Goal: Information Seeking & Learning: Learn about a topic

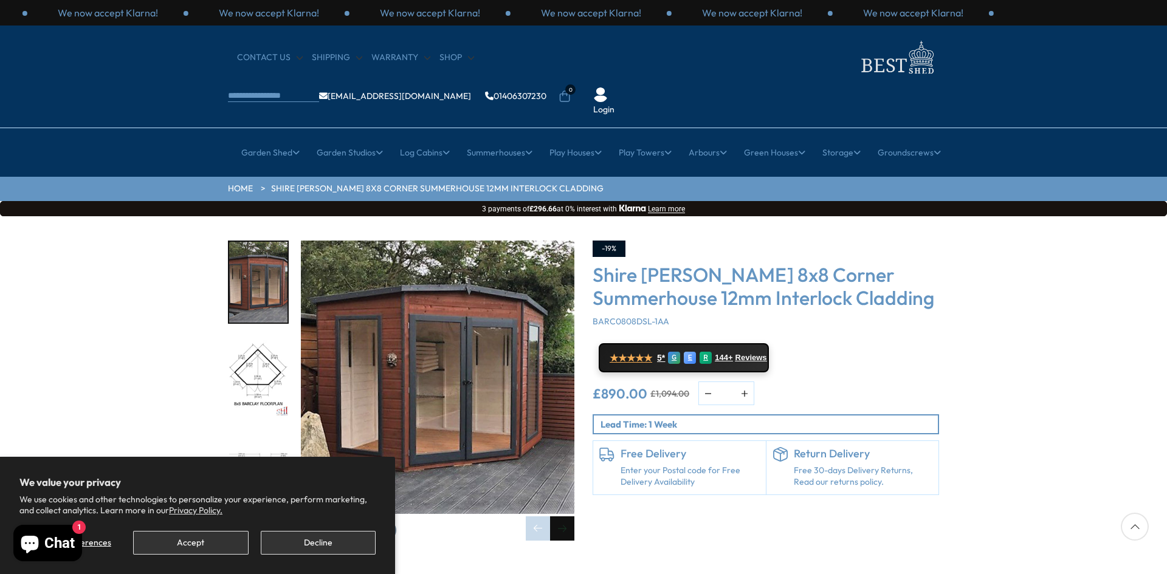
click at [557, 517] on div "Next slide" at bounding box center [562, 529] width 24 height 24
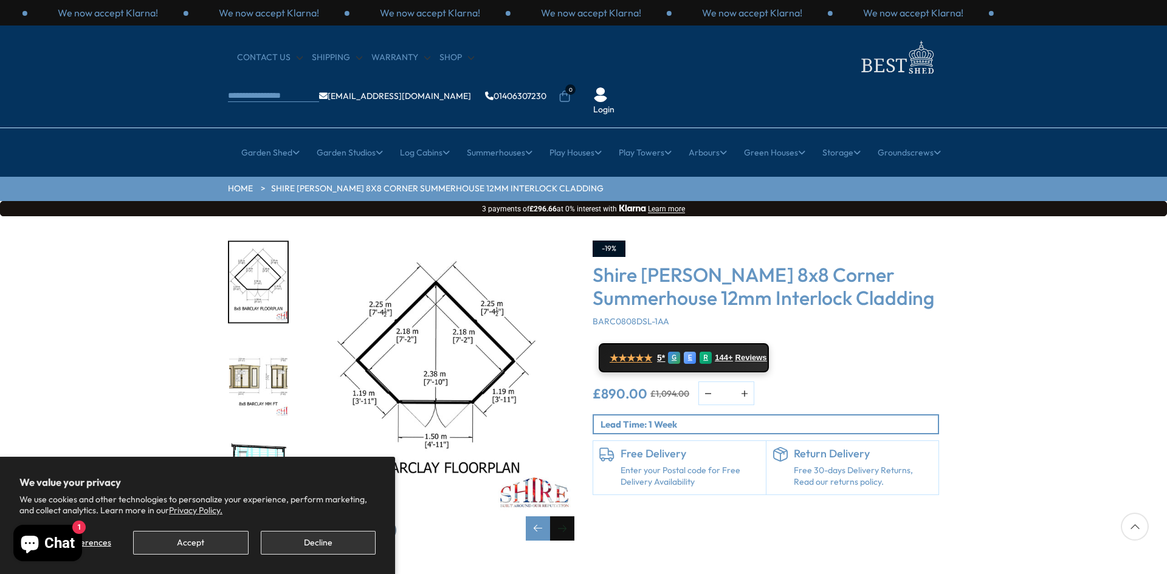
click at [557, 517] on div "Next slide" at bounding box center [562, 529] width 24 height 24
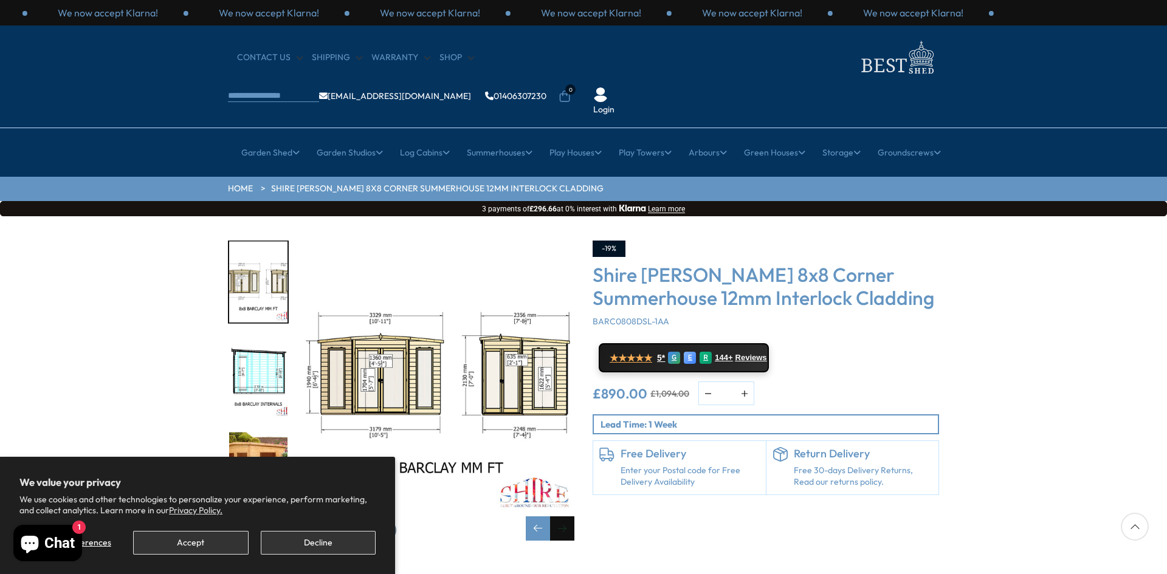
click at [557, 517] on div "Next slide" at bounding box center [562, 529] width 24 height 24
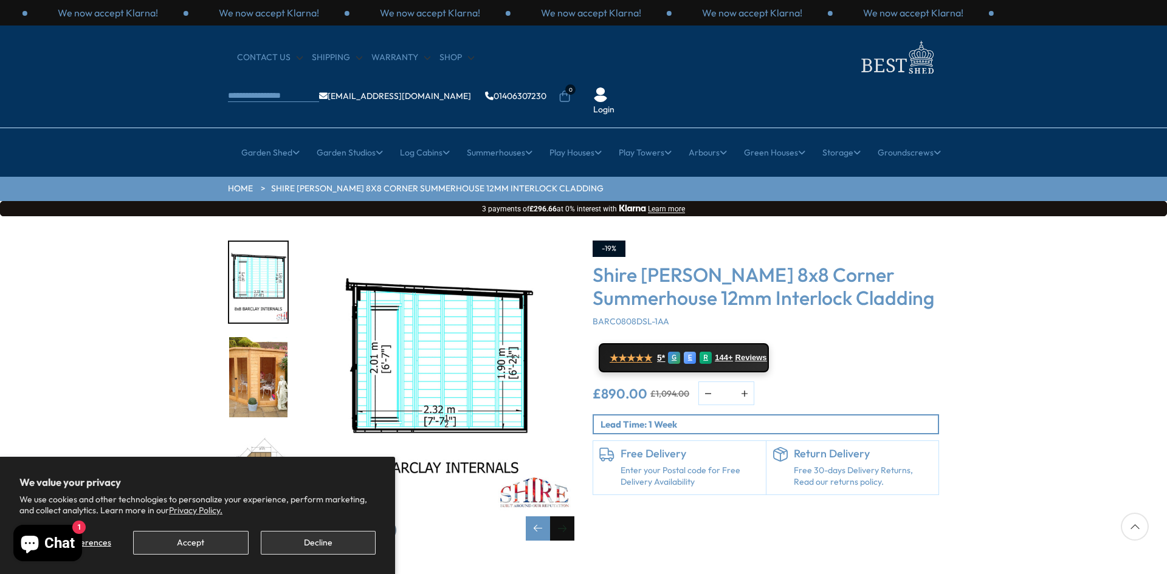
click at [561, 517] on div "Next slide" at bounding box center [562, 529] width 24 height 24
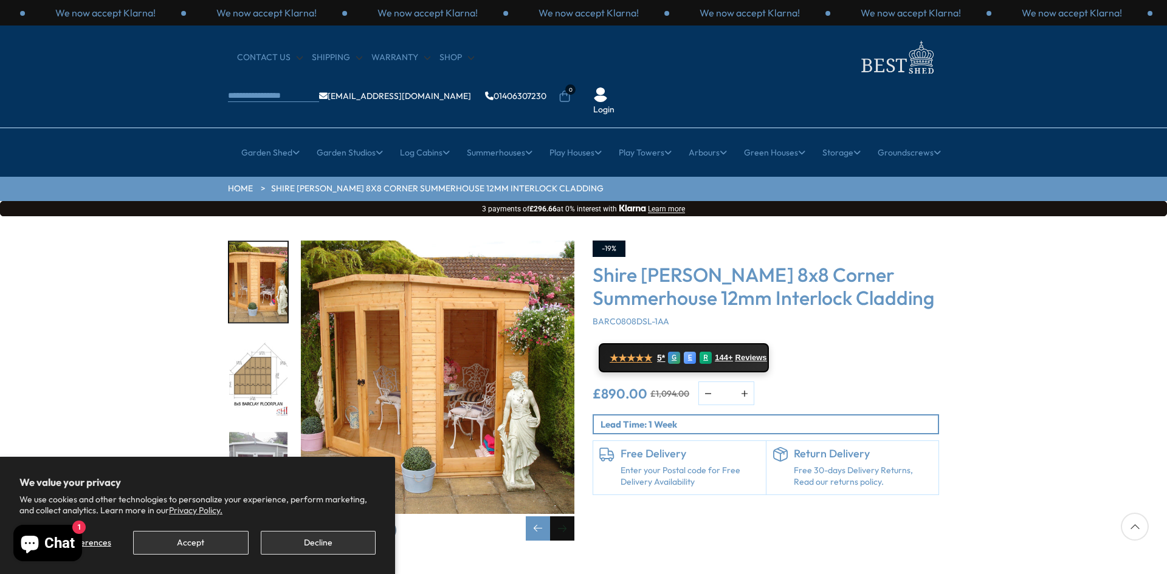
click at [561, 517] on div "Next slide" at bounding box center [562, 529] width 24 height 24
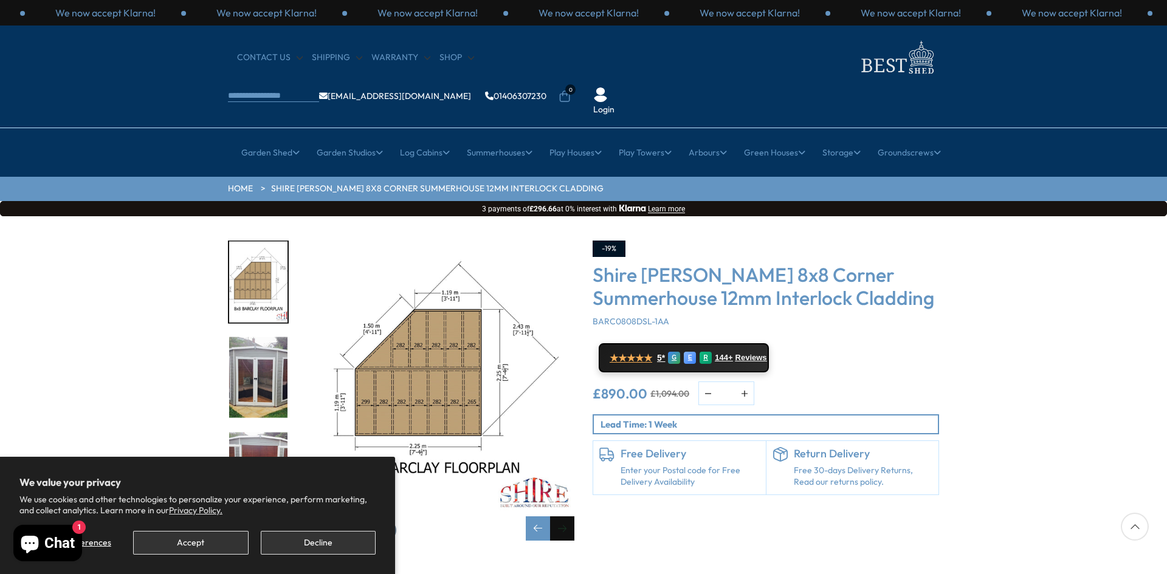
click at [562, 517] on div "Next slide" at bounding box center [562, 529] width 24 height 24
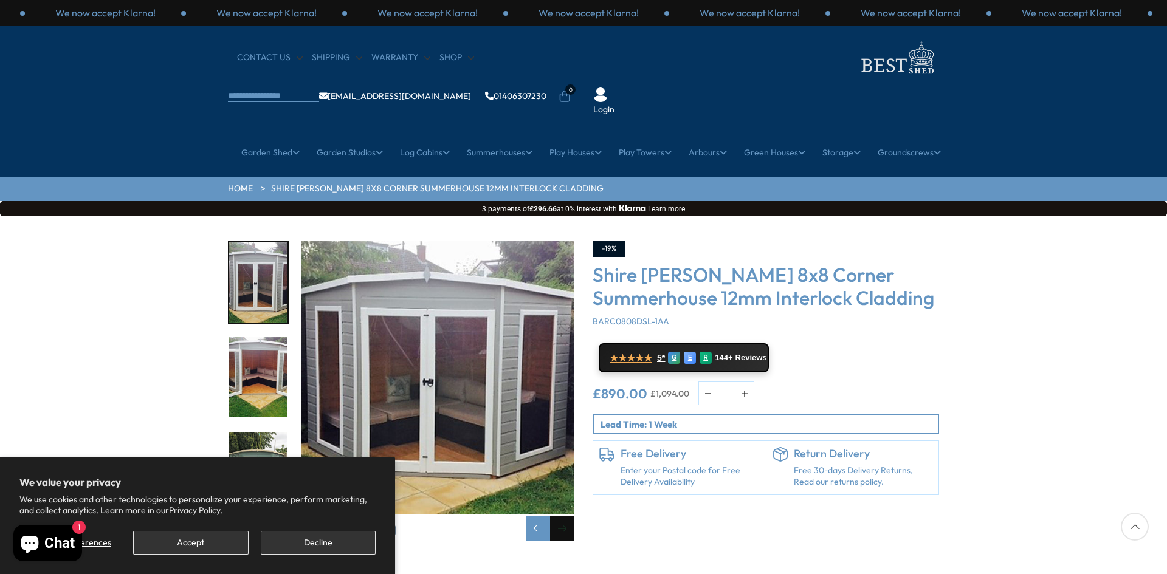
click at [562, 517] on div "Next slide" at bounding box center [562, 529] width 24 height 24
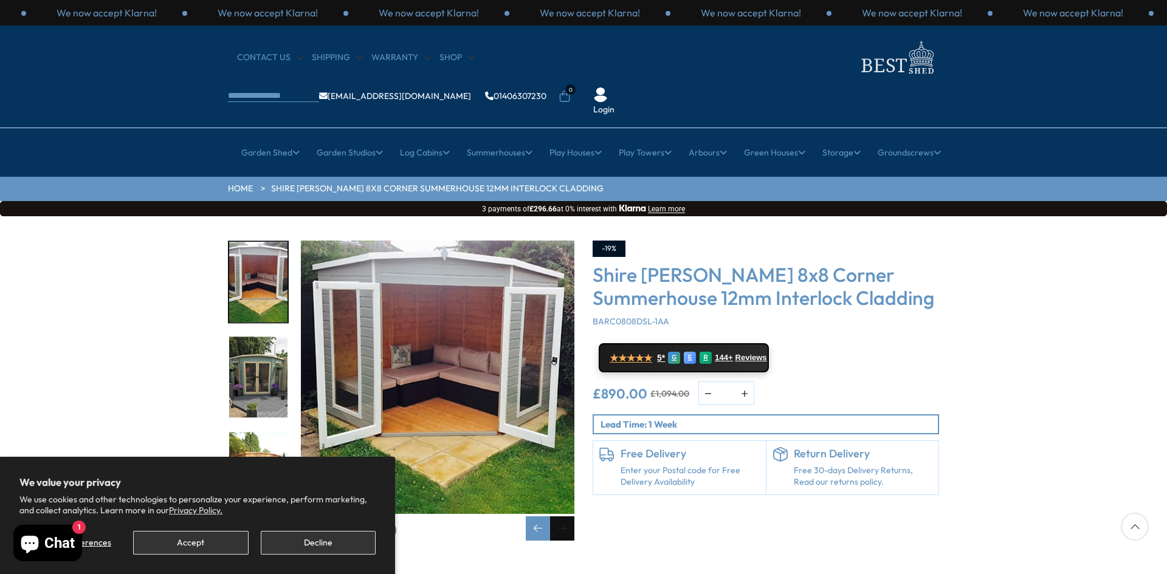
click at [563, 517] on div "Next slide" at bounding box center [562, 529] width 24 height 24
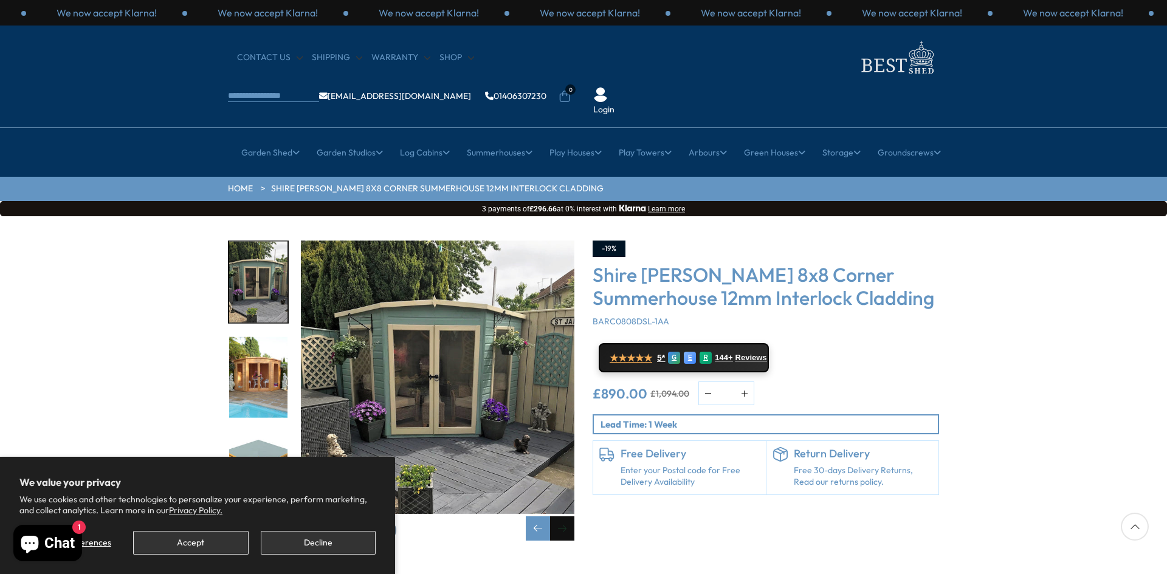
click at [563, 517] on div "Next slide" at bounding box center [562, 529] width 24 height 24
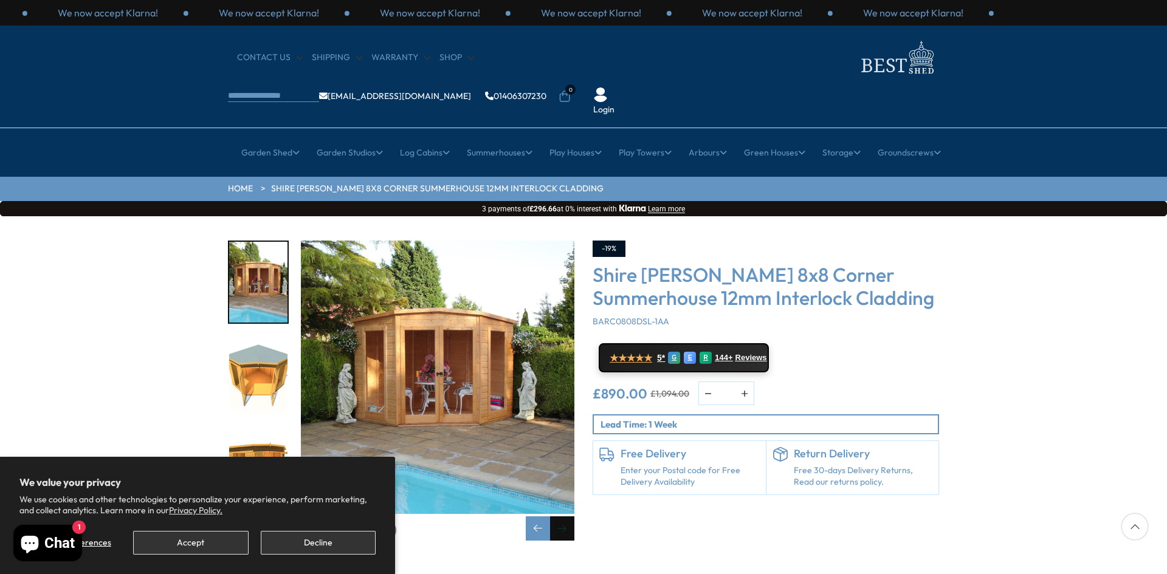
click at [565, 517] on div "Next slide" at bounding box center [562, 529] width 24 height 24
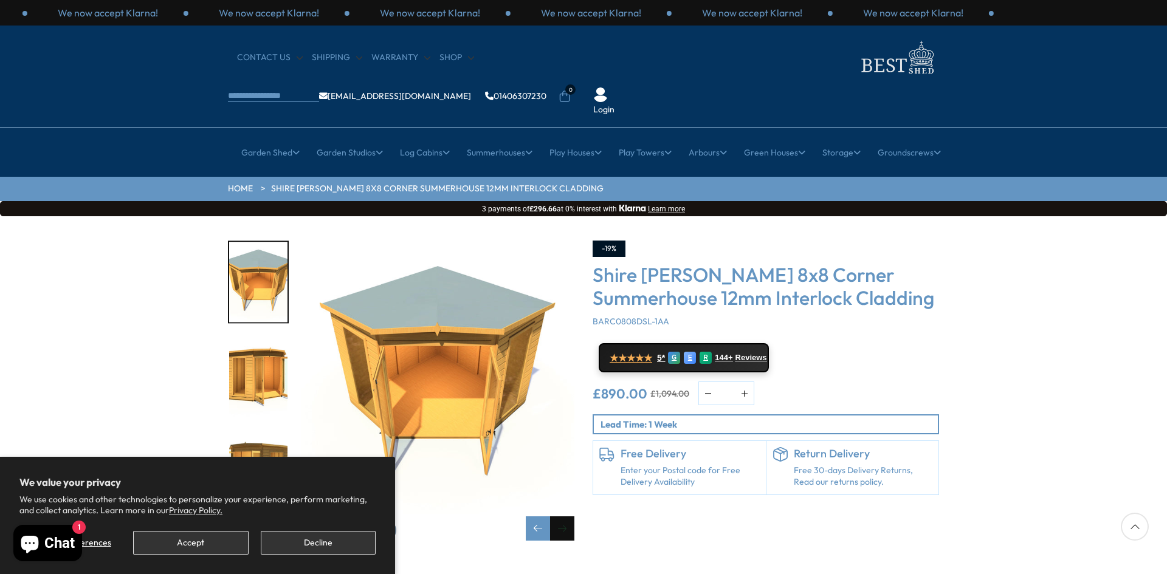
click at [565, 517] on div "Next slide" at bounding box center [562, 529] width 24 height 24
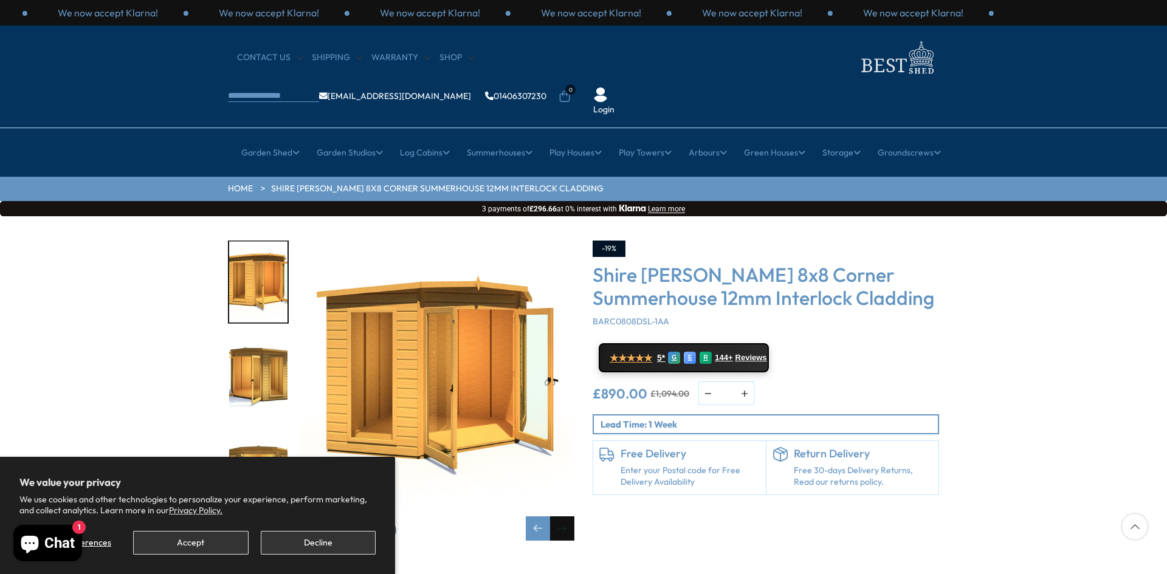
click at [565, 517] on div "Next slide" at bounding box center [562, 529] width 24 height 24
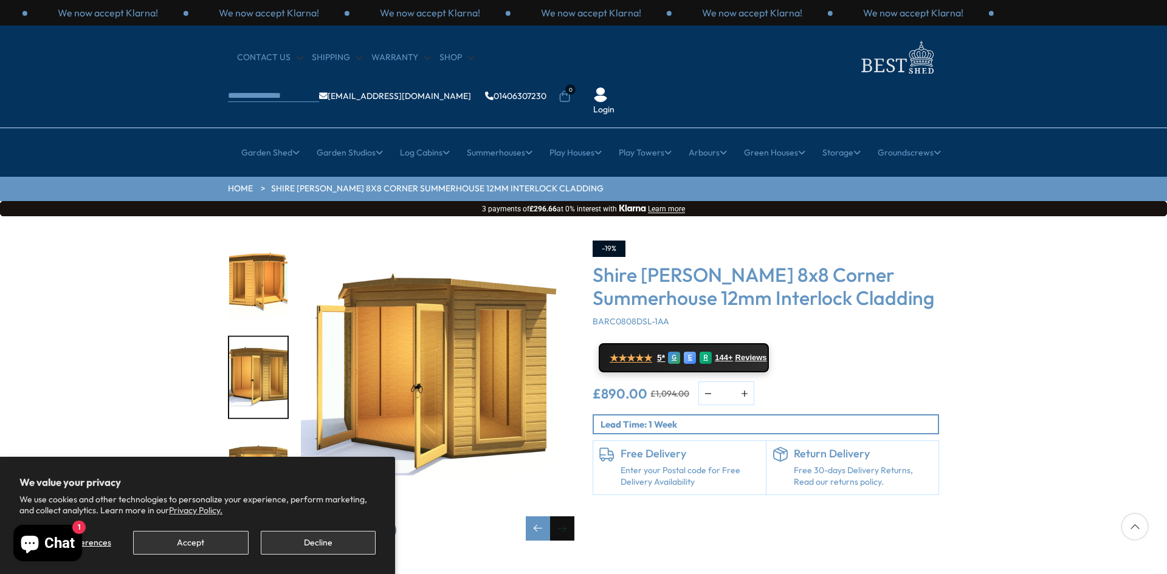
click at [565, 517] on div "Next slide" at bounding box center [562, 529] width 24 height 24
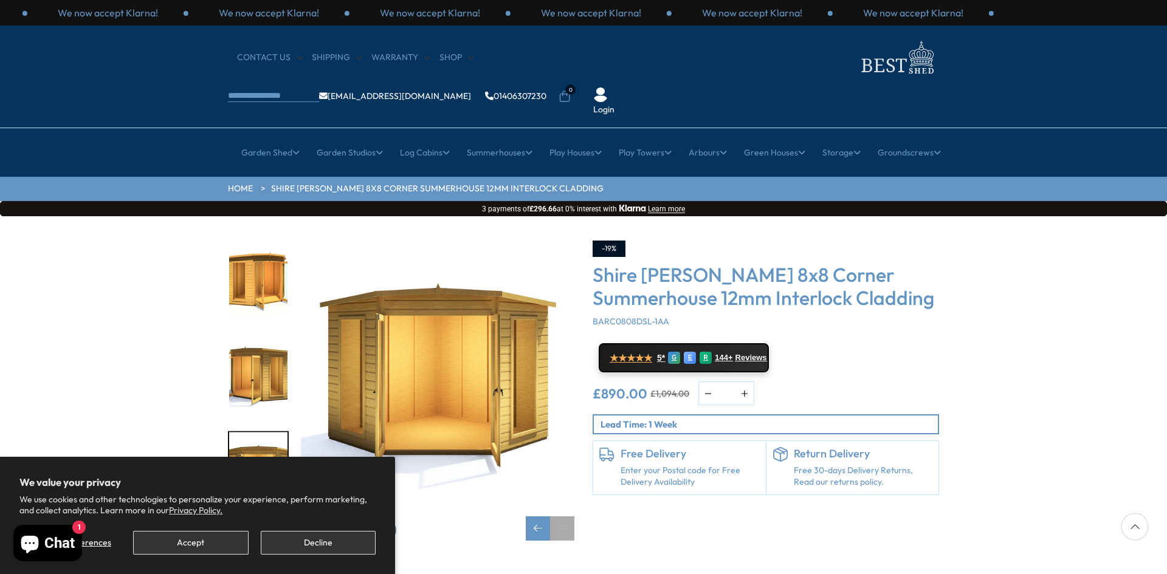
click at [565, 517] on div "Next slide" at bounding box center [562, 529] width 24 height 24
